Goal: Task Accomplishment & Management: Manage account settings

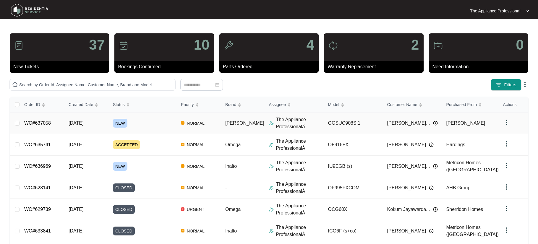
click at [55, 126] on td "WO#637058" at bounding box center [41, 124] width 44 height 22
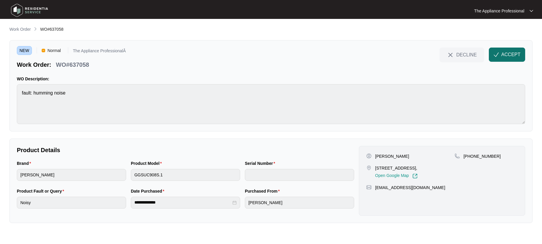
click at [507, 55] on span "ACCEPT" at bounding box center [510, 54] width 19 height 7
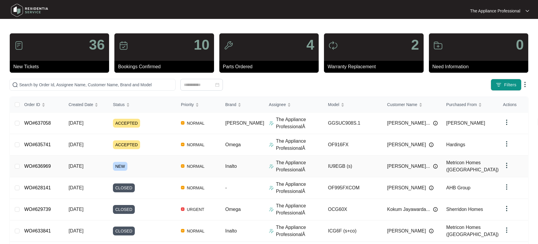
click at [83, 166] on span "[DATE]" at bounding box center [76, 166] width 15 height 5
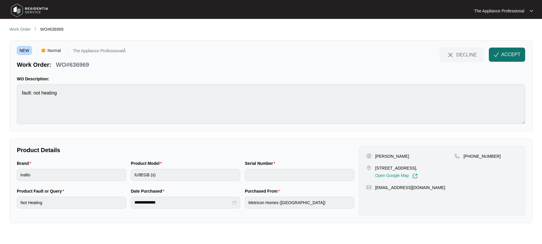
click at [499, 54] on img "button" at bounding box center [496, 54] width 5 height 5
